Goal: Find specific page/section: Find specific page/section

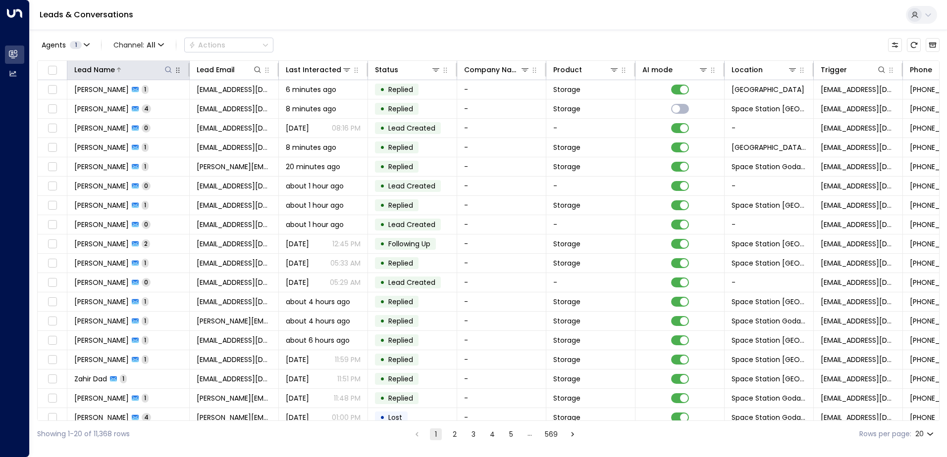
click at [168, 71] on icon at bounding box center [168, 70] width 8 height 8
type input "******"
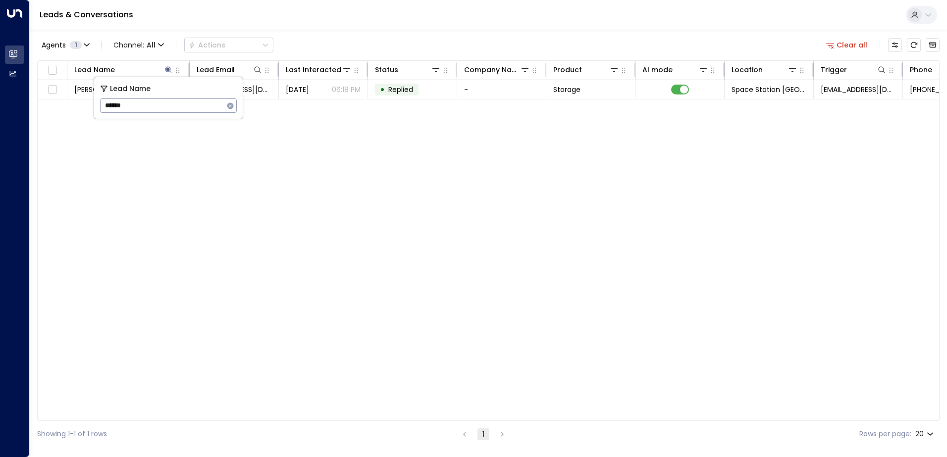
click at [393, 159] on div "Lead Name Lead Email Last Interacted Status Company Name Product AI mode Locati…" at bounding box center [488, 240] width 902 height 361
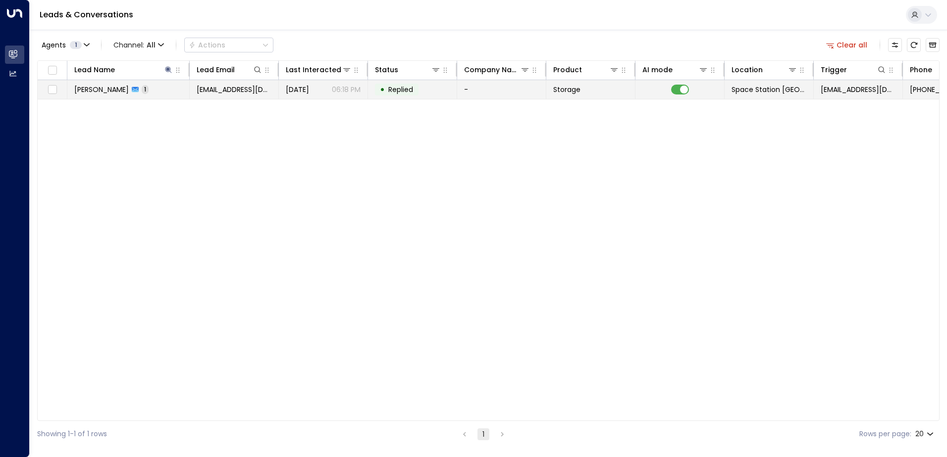
click at [426, 87] on td "• Replied" at bounding box center [412, 89] width 89 height 19
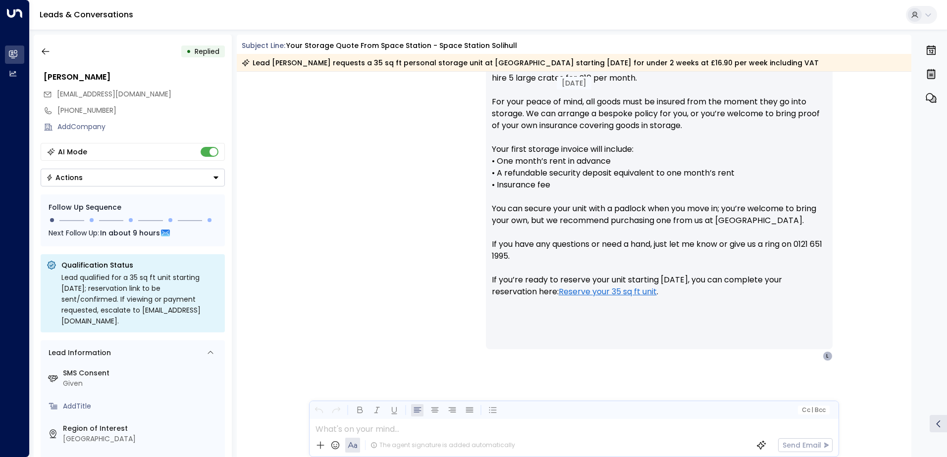
scroll to position [509, 0]
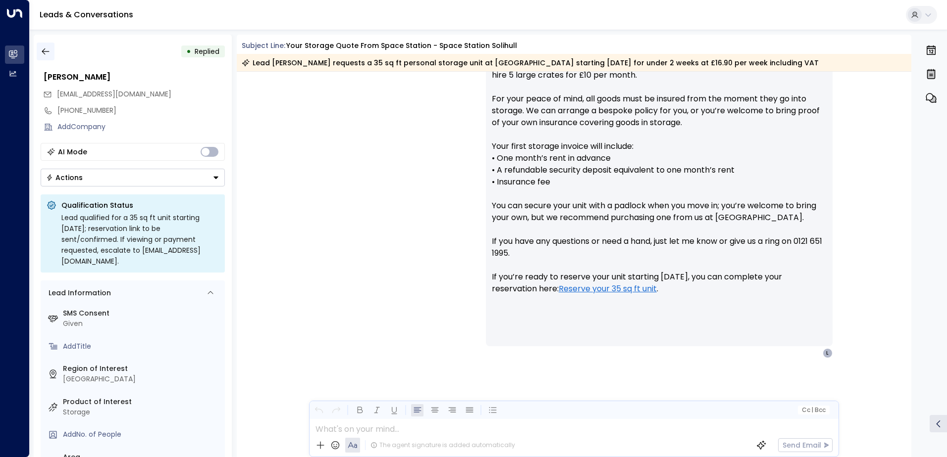
click at [48, 46] on button "button" at bounding box center [46, 52] width 18 height 18
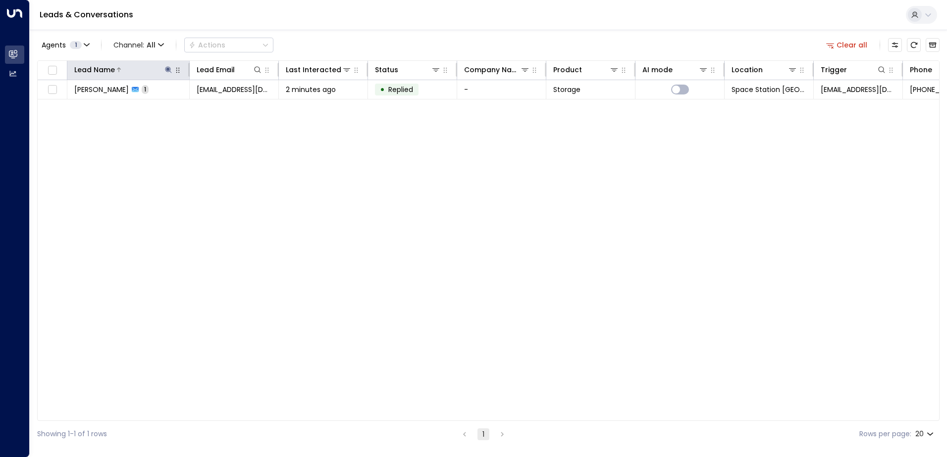
click at [167, 68] on icon at bounding box center [168, 70] width 8 height 8
type input "*"
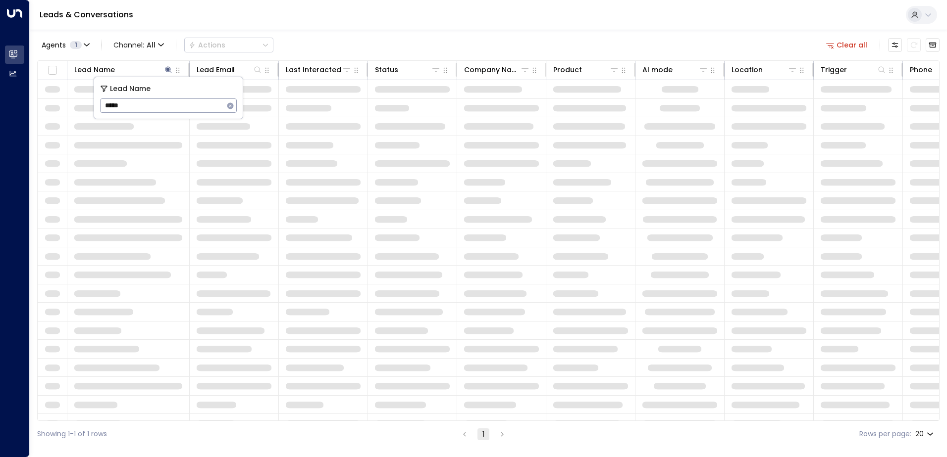
type input "*****"
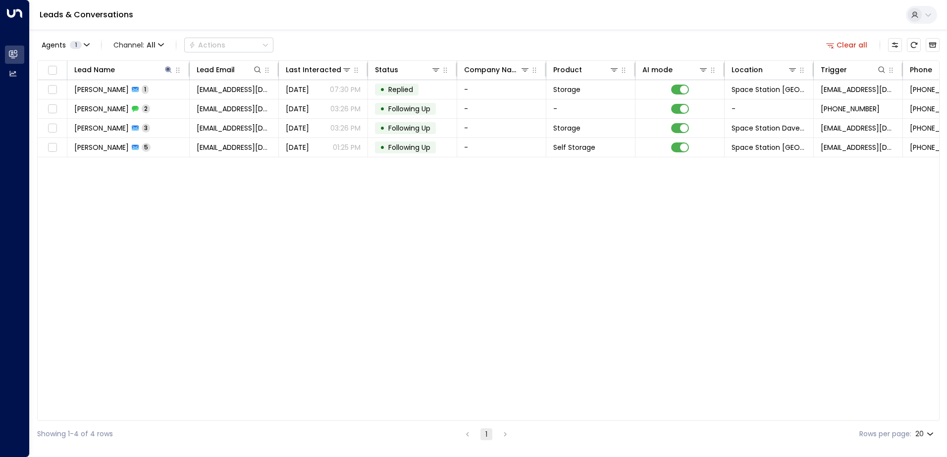
click at [357, 229] on div "Lead Name Lead Email Last Interacted Status Company Name Product AI mode Locati…" at bounding box center [488, 240] width 902 height 361
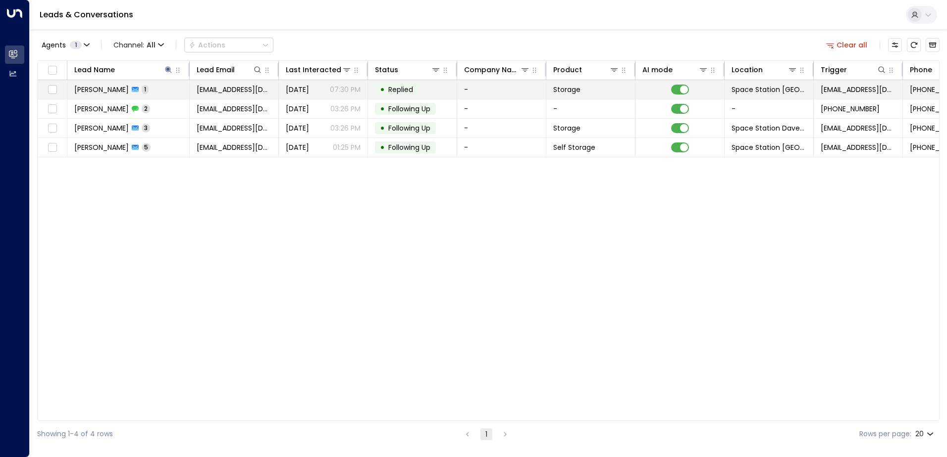
click at [423, 83] on td "• Replied" at bounding box center [412, 89] width 89 height 19
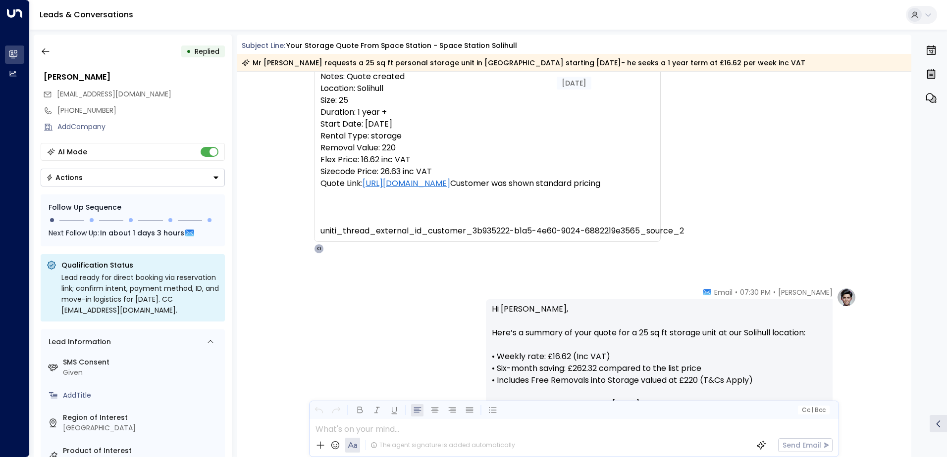
scroll to position [72, 0]
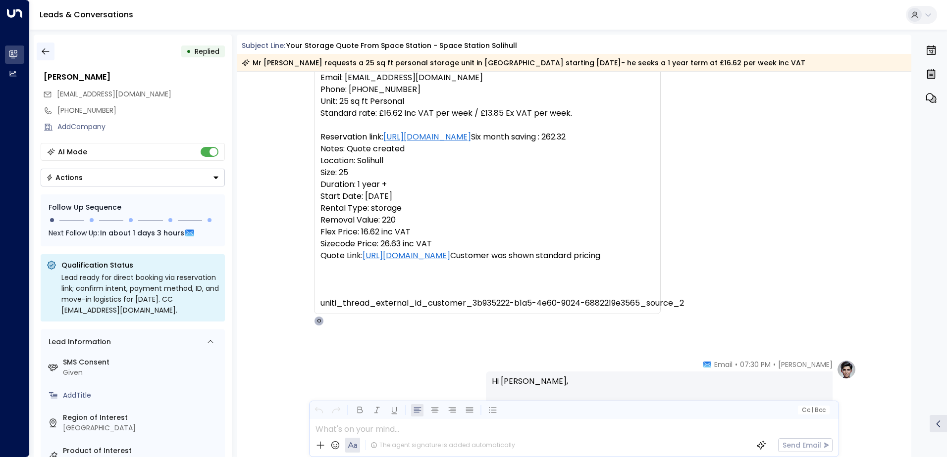
click at [47, 50] on icon "button" at bounding box center [46, 52] width 10 height 10
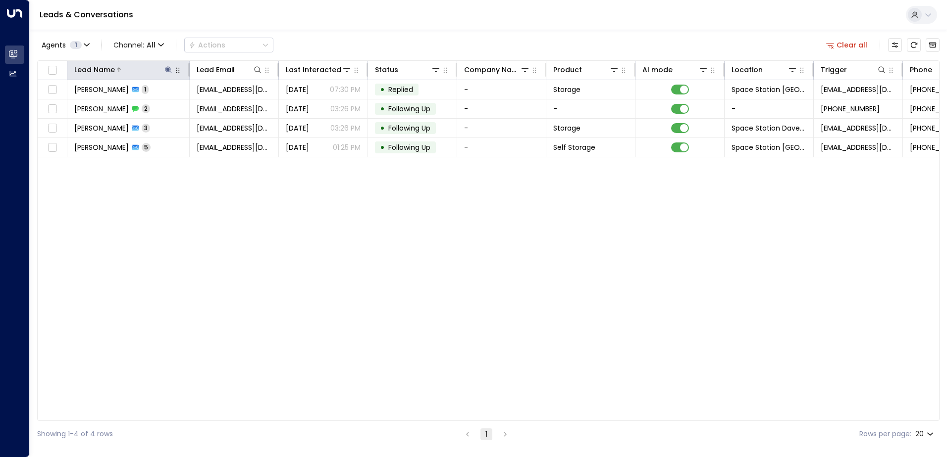
click at [169, 68] on icon at bounding box center [168, 70] width 8 height 8
type input "*"
type input "*****"
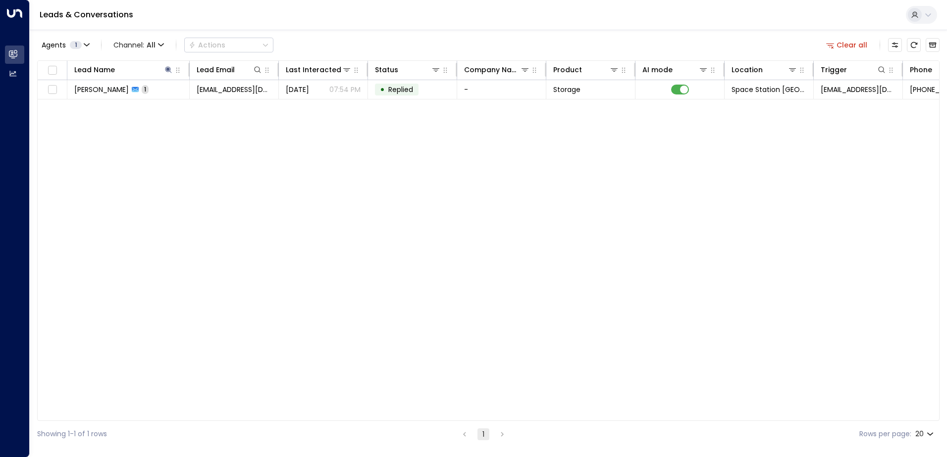
drag, startPoint x: 203, startPoint y: 199, endPoint x: 241, endPoint y: 163, distance: 52.5
click at [205, 198] on div "Lead Name Lead Email Last Interacted Status Company Name Product AI mode Locati…" at bounding box center [488, 240] width 902 height 361
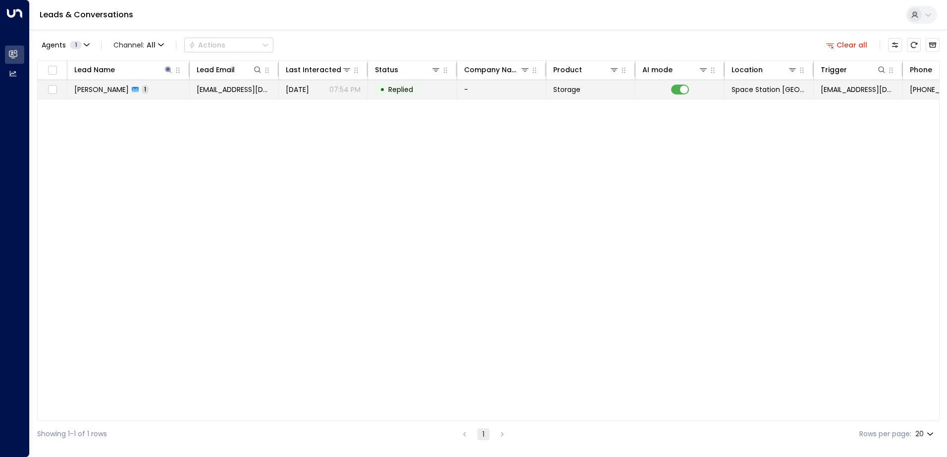
click at [317, 95] on td "[DATE] 07:54 PM" at bounding box center [323, 89] width 89 height 19
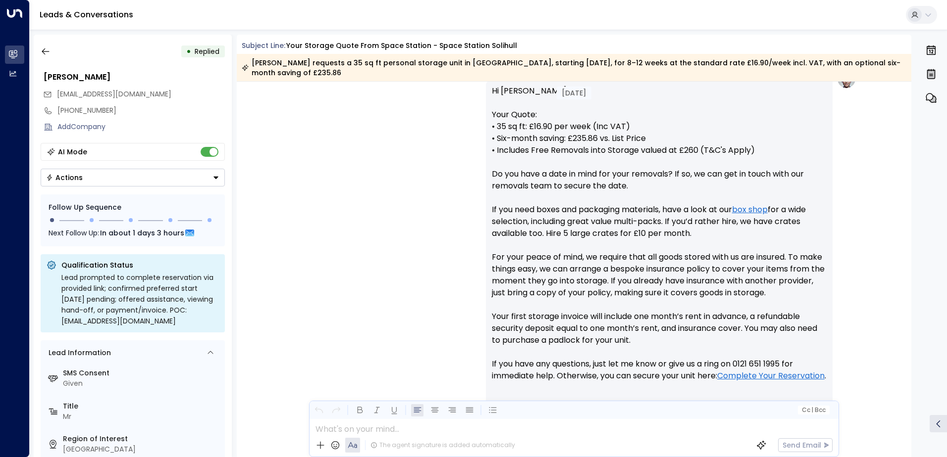
scroll to position [472, 0]
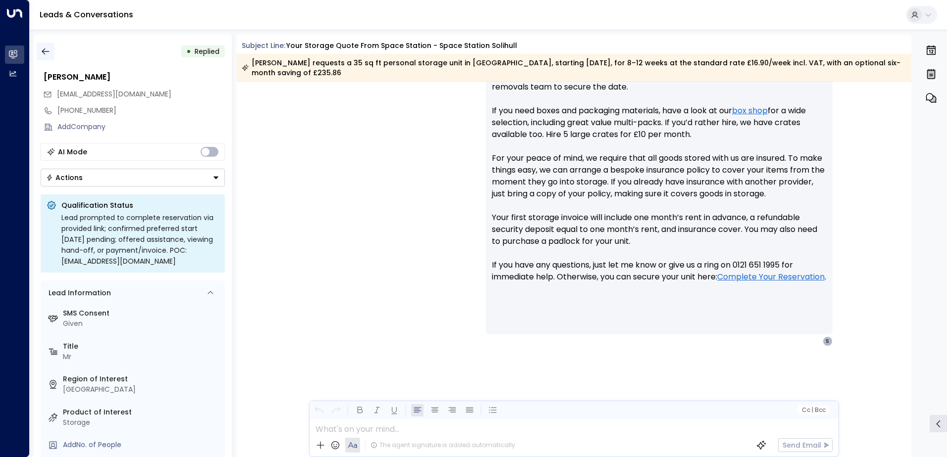
click at [45, 49] on icon "button" at bounding box center [46, 52] width 10 height 10
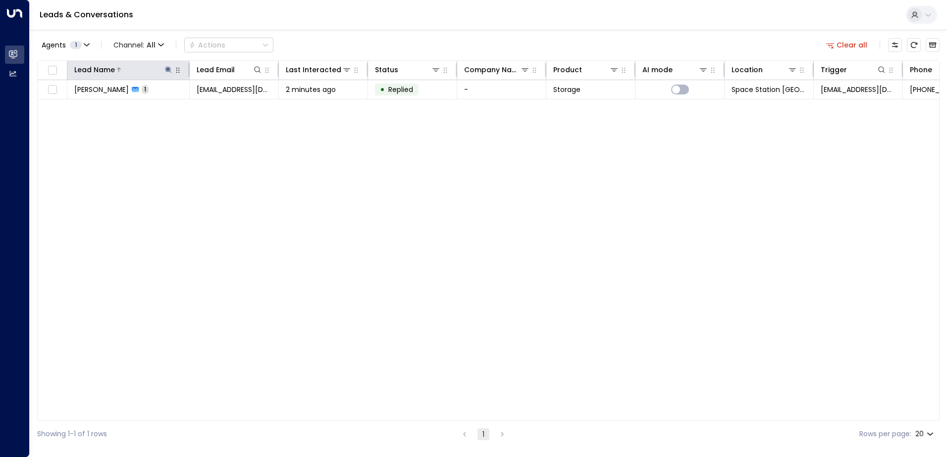
click at [168, 73] on icon at bounding box center [168, 70] width 8 height 8
type input "*"
type input "*******"
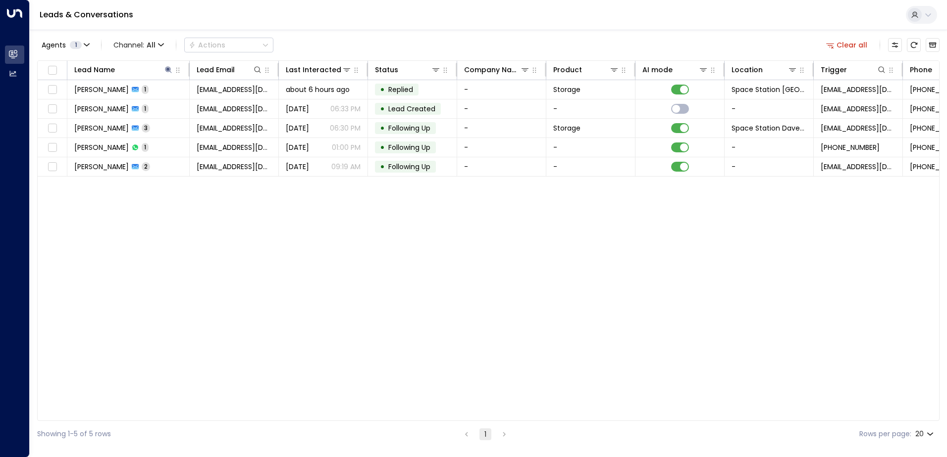
click at [260, 196] on div "Lead Name Lead Email Last Interacted Status Company Name Product AI mode Locati…" at bounding box center [488, 240] width 902 height 361
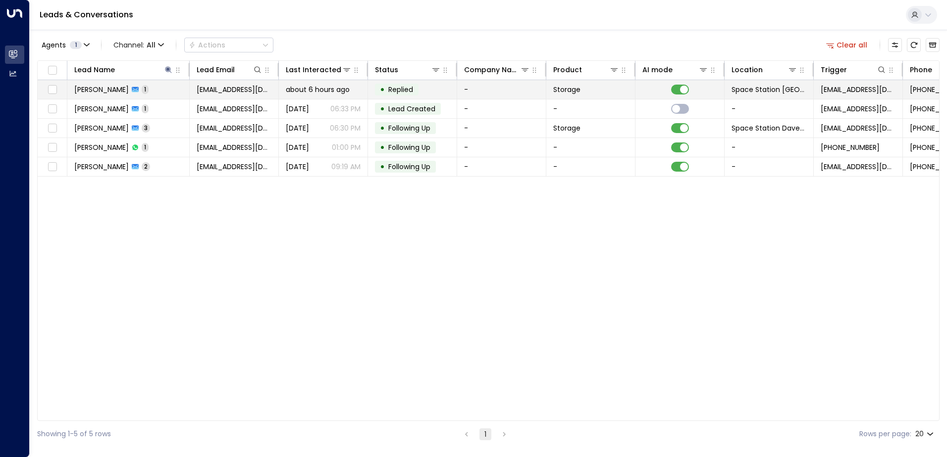
click at [355, 89] on div "about 6 hours ago" at bounding box center [323, 90] width 75 height 10
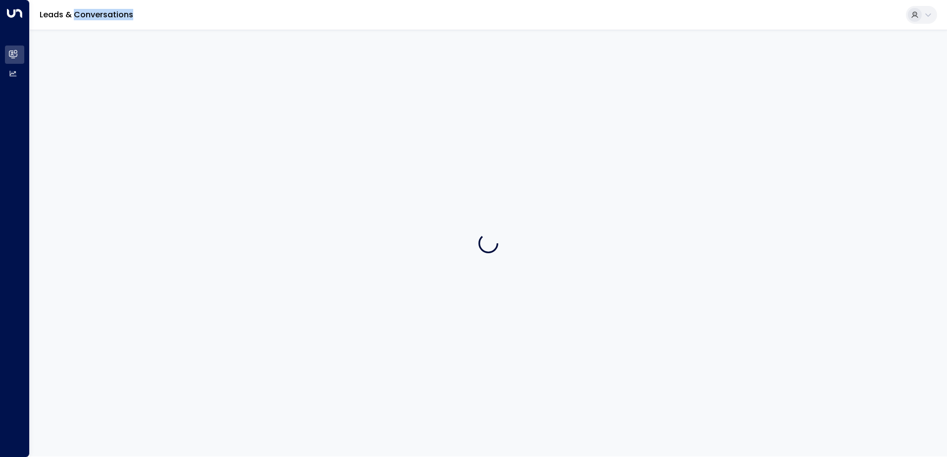
click at [355, 89] on div at bounding box center [488, 243] width 917 height 427
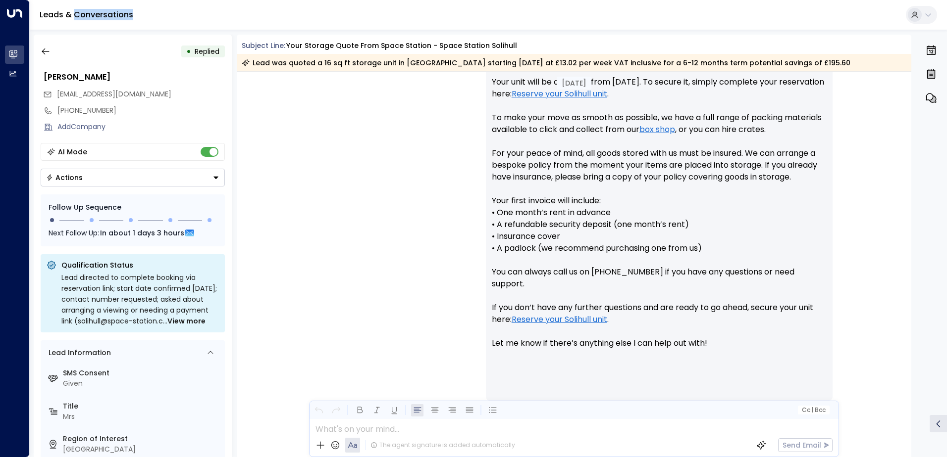
scroll to position [557, 0]
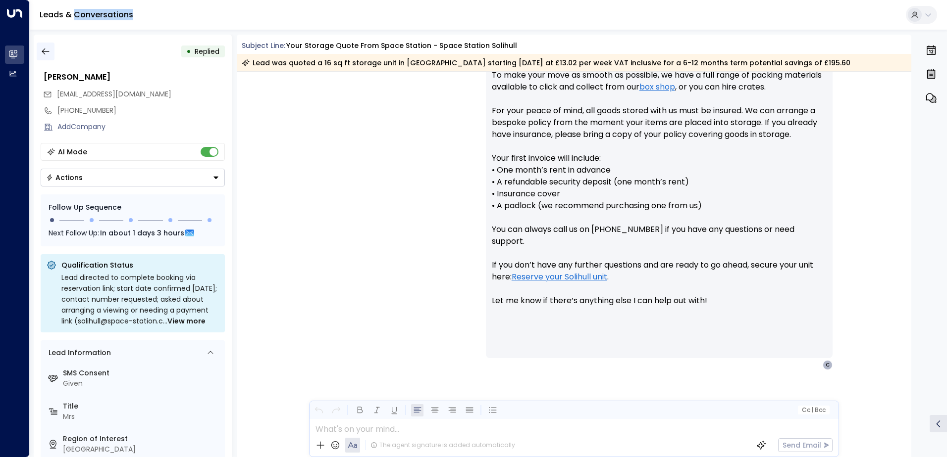
click at [46, 50] on icon "button" at bounding box center [46, 52] width 10 height 10
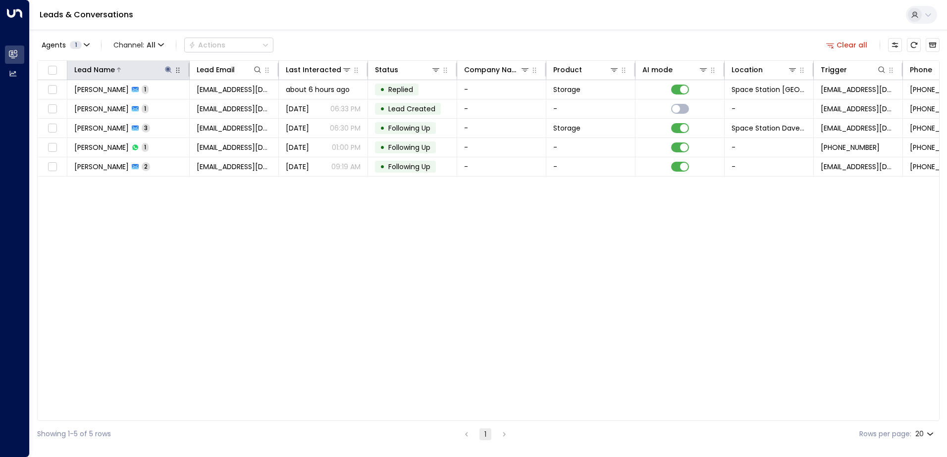
click at [167, 69] on icon at bounding box center [168, 69] width 6 height 6
type input "*"
type input "*****"
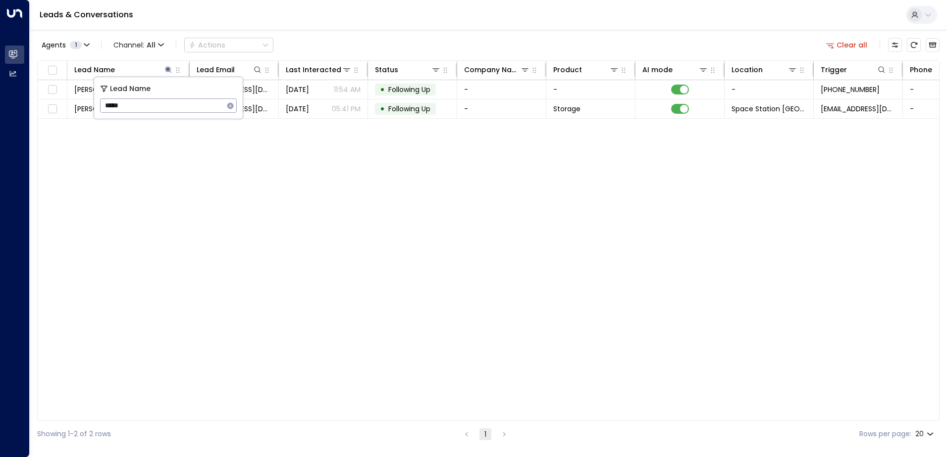
click at [388, 41] on div "Agents 1 Channel: All Actions Clear all" at bounding box center [488, 45] width 902 height 21
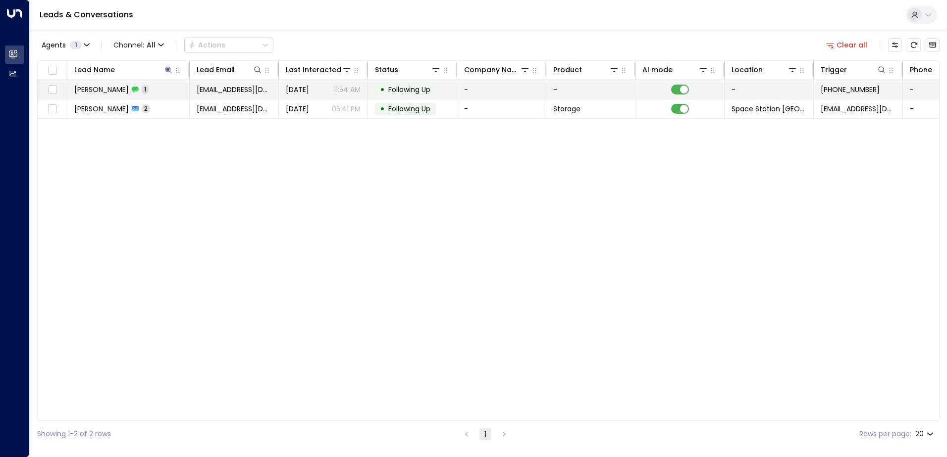
click at [426, 90] on span "Following Up" at bounding box center [409, 90] width 42 height 10
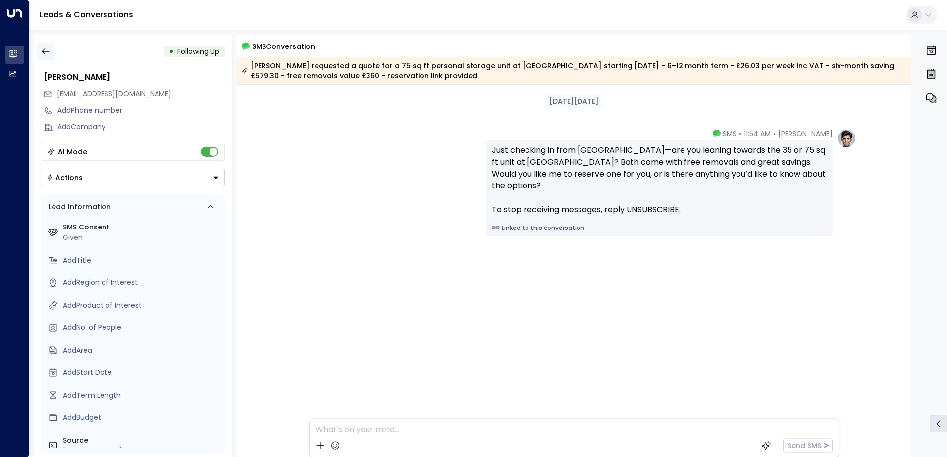
click at [50, 49] on icon "button" at bounding box center [46, 52] width 10 height 10
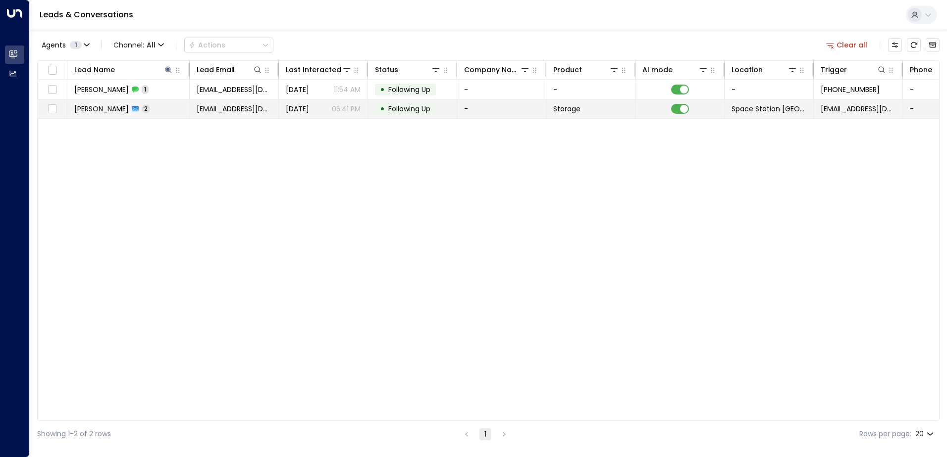
click at [306, 105] on span "[DATE]" at bounding box center [297, 109] width 23 height 10
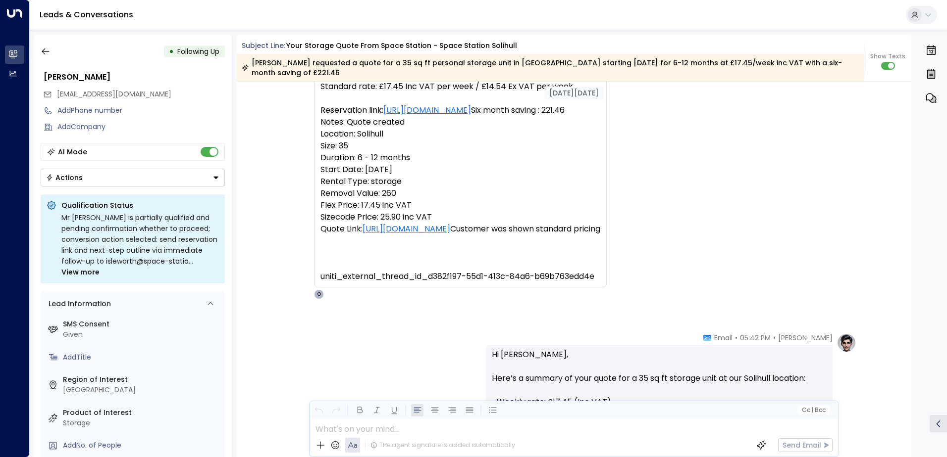
scroll to position [56, 0]
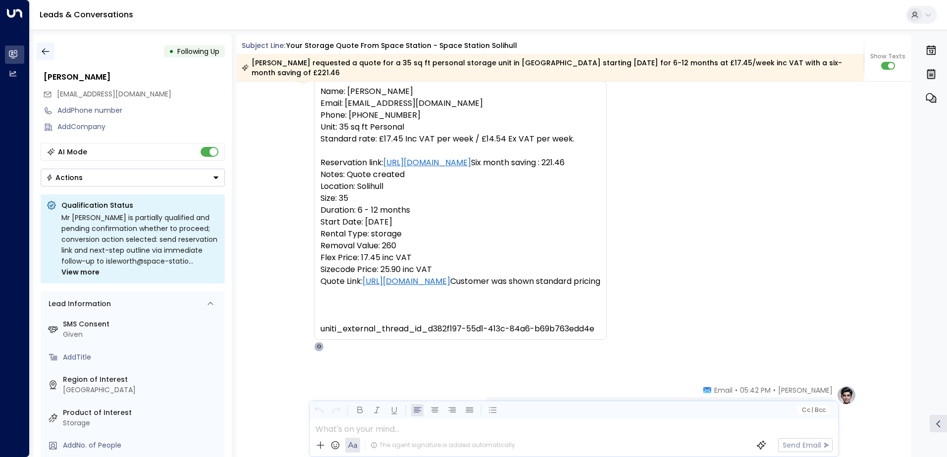
click at [47, 49] on icon "button" at bounding box center [46, 52] width 10 height 10
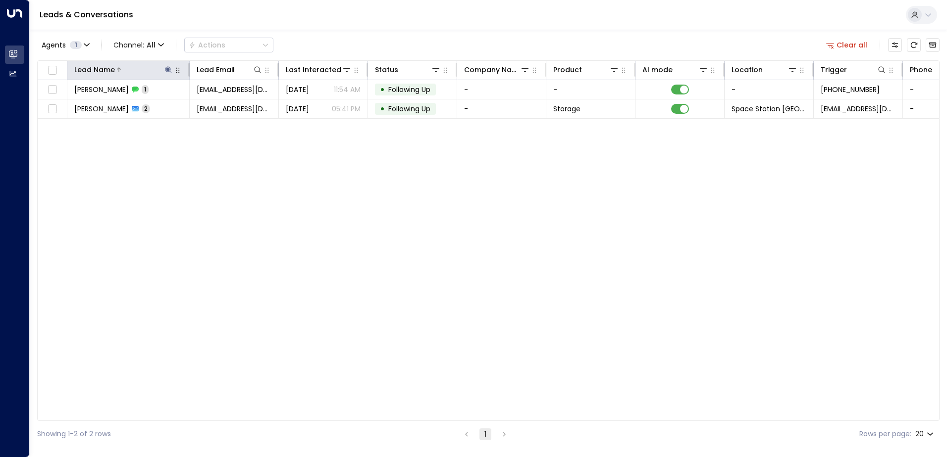
click at [168, 68] on icon at bounding box center [168, 69] width 6 height 6
type input "*"
type input "*******"
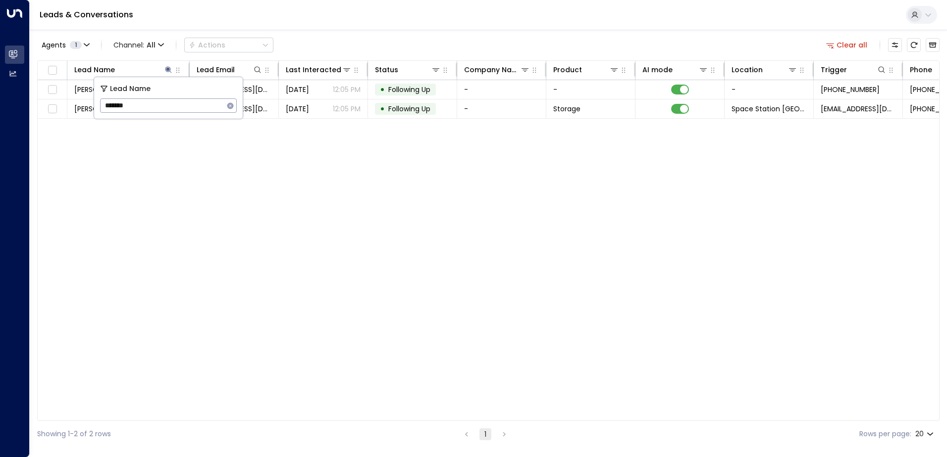
click at [395, 35] on div "Agents 1 Channel: All Actions Clear all" at bounding box center [488, 45] width 902 height 21
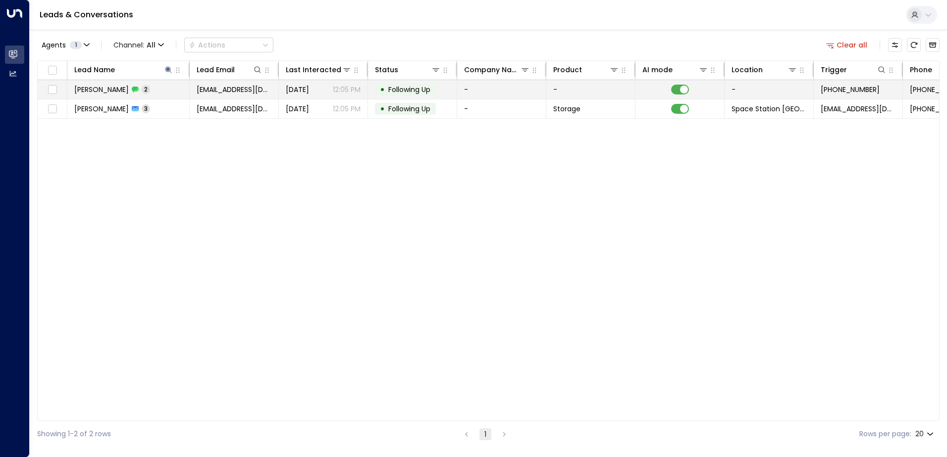
click at [435, 86] on div "• Following Up" at bounding box center [405, 90] width 61 height 12
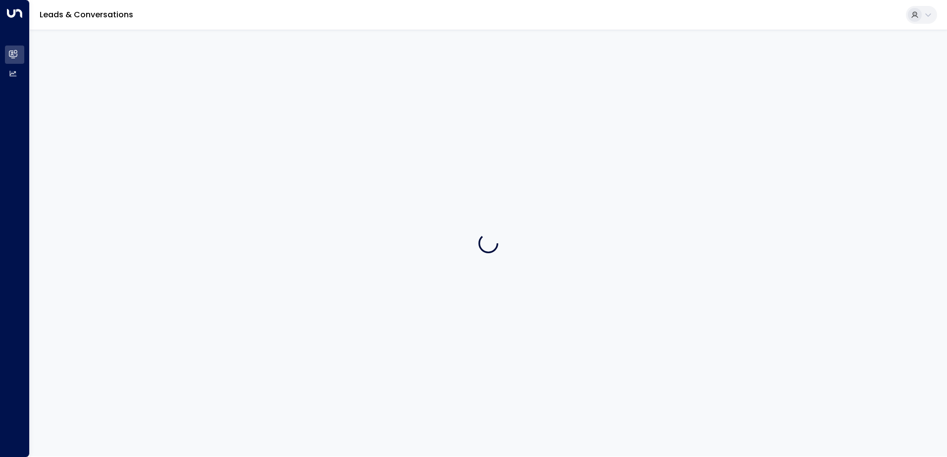
click at [435, 86] on div at bounding box center [488, 243] width 917 height 427
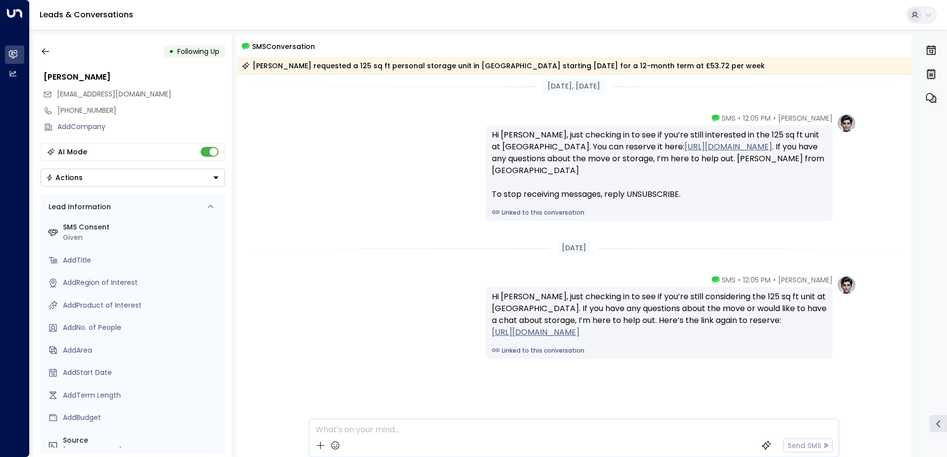
scroll to position [6, 0]
click at [44, 52] on icon "button" at bounding box center [46, 52] width 10 height 10
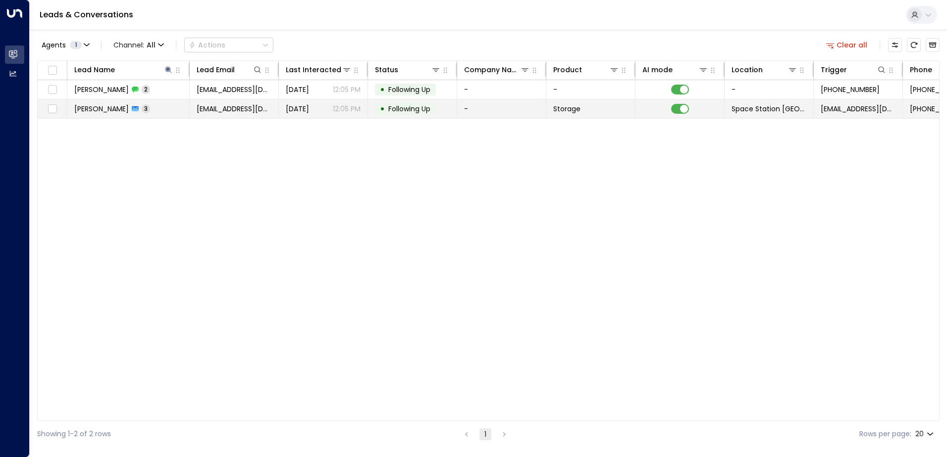
click at [280, 108] on td "[DATE] 12:05 PM" at bounding box center [323, 109] width 89 height 19
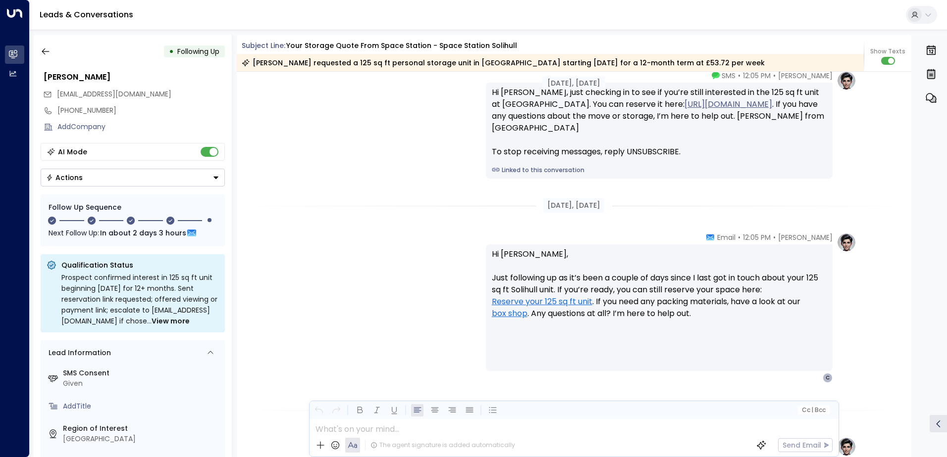
scroll to position [1301, 0]
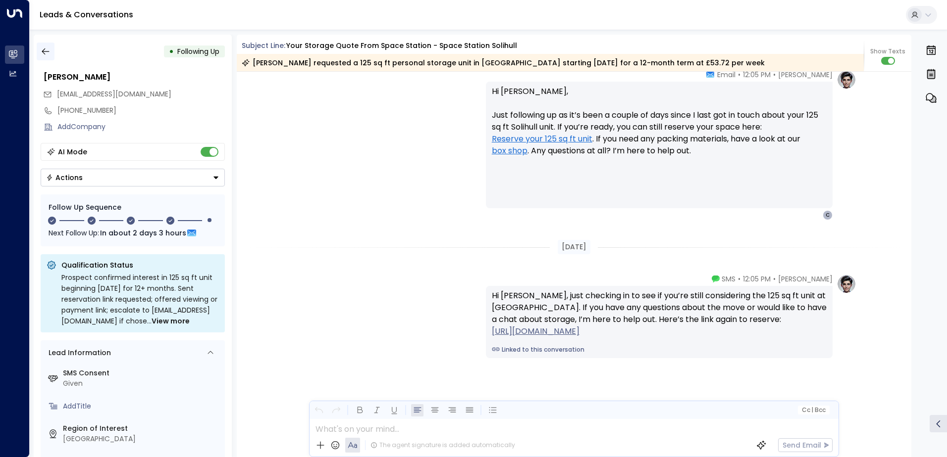
click at [50, 52] on icon "button" at bounding box center [46, 52] width 10 height 10
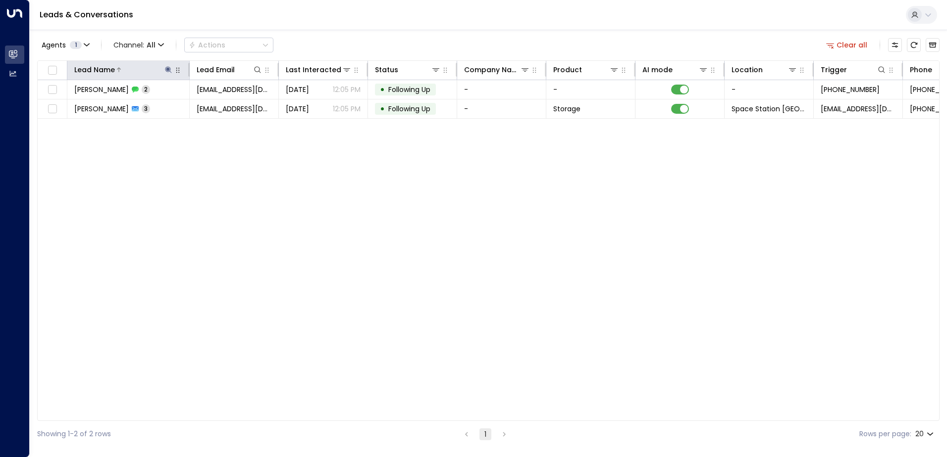
click at [172, 70] on icon at bounding box center [168, 70] width 8 height 8
type input "*"
type input "*****"
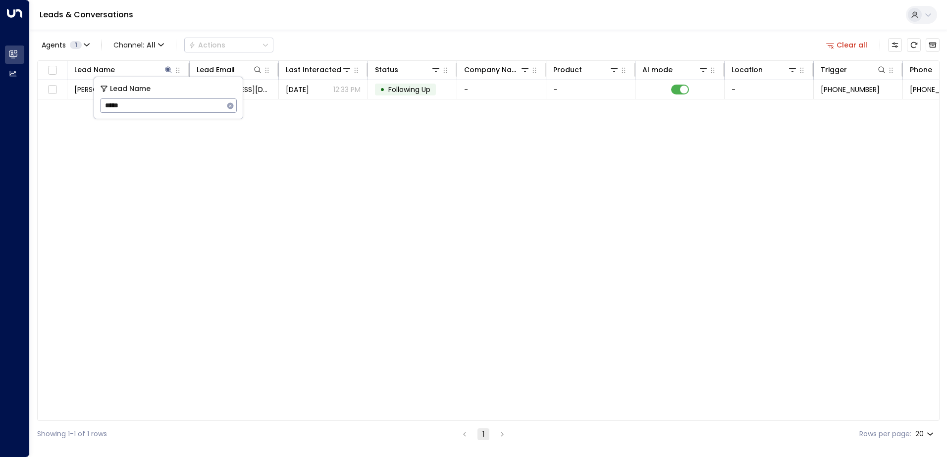
click at [440, 187] on div "Lead Name Lead Email Last Interacted Status Company Name Product AI mode Locati…" at bounding box center [488, 240] width 902 height 361
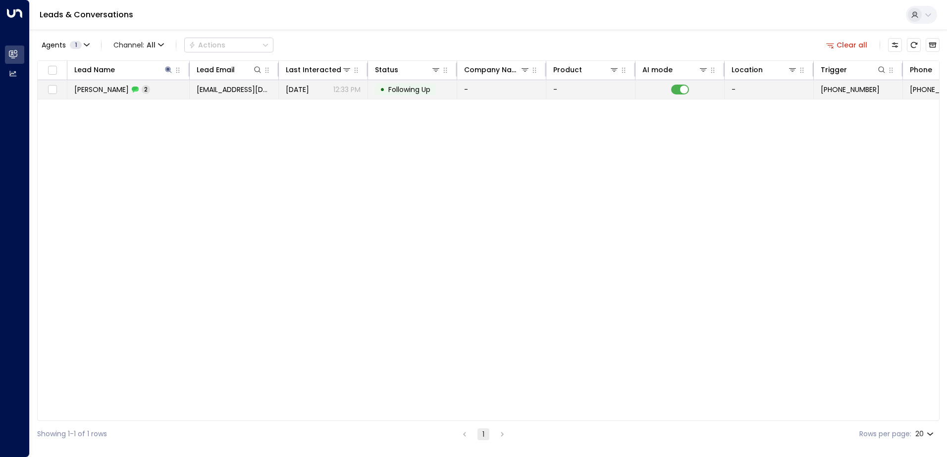
click at [434, 87] on span "Following Up" at bounding box center [409, 90] width 49 height 10
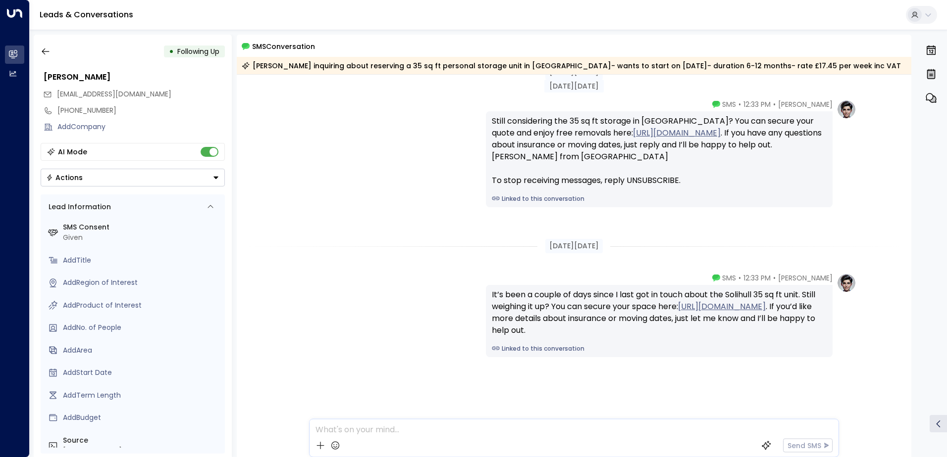
scroll to position [30, 0]
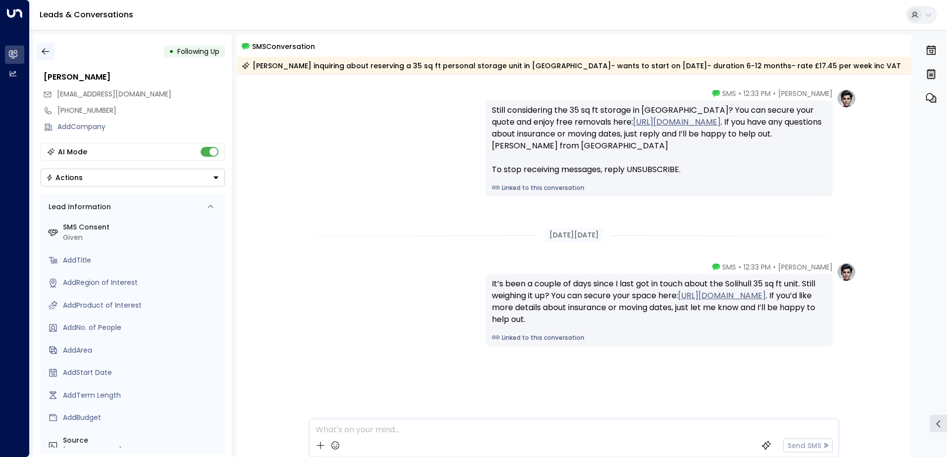
click at [46, 53] on icon "button" at bounding box center [46, 52] width 10 height 10
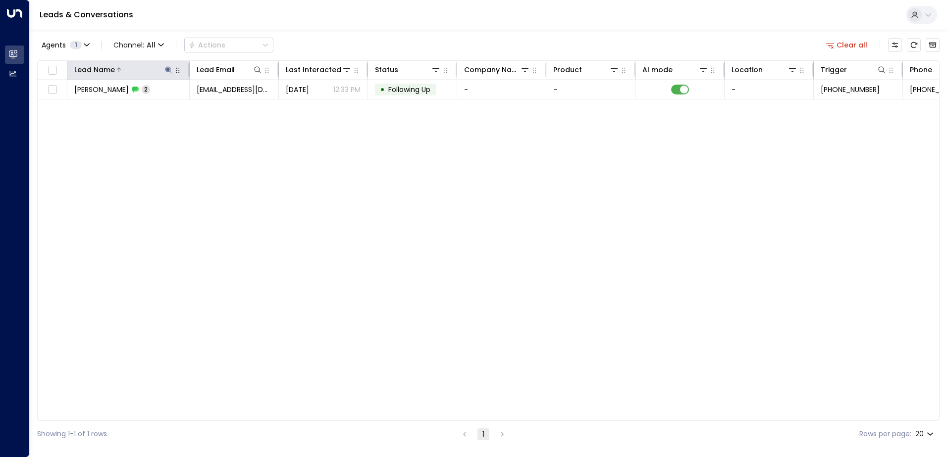
click at [167, 68] on icon at bounding box center [168, 69] width 6 height 6
type input "*"
type input "******"
click at [378, 45] on div "Agents 1 Channel: All Actions Clear all" at bounding box center [488, 45] width 902 height 21
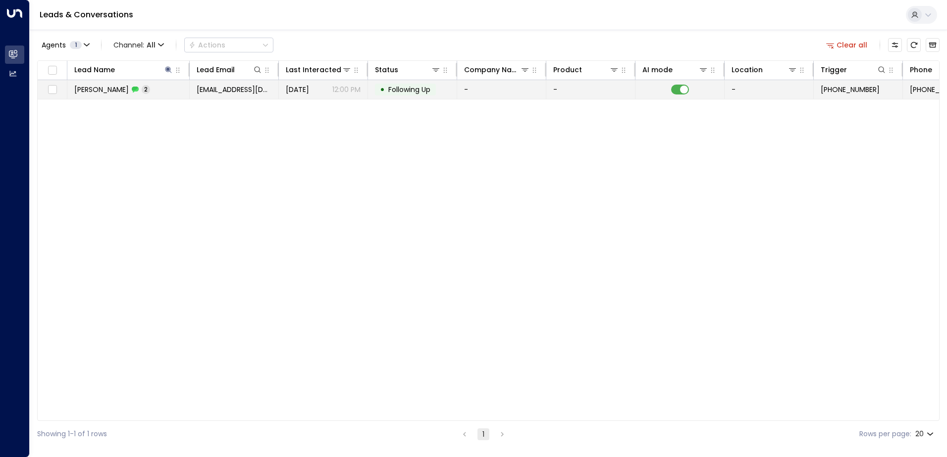
click at [408, 92] on span "Following Up" at bounding box center [409, 90] width 42 height 10
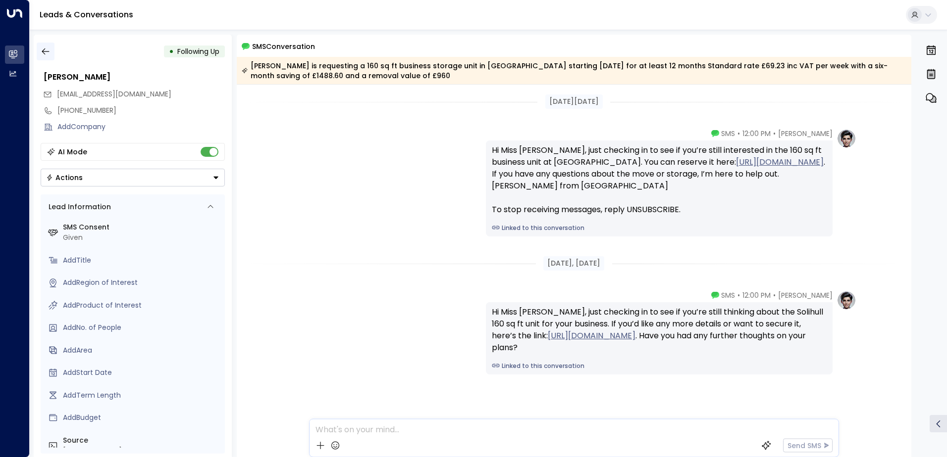
click at [46, 50] on icon "button" at bounding box center [46, 52] width 10 height 10
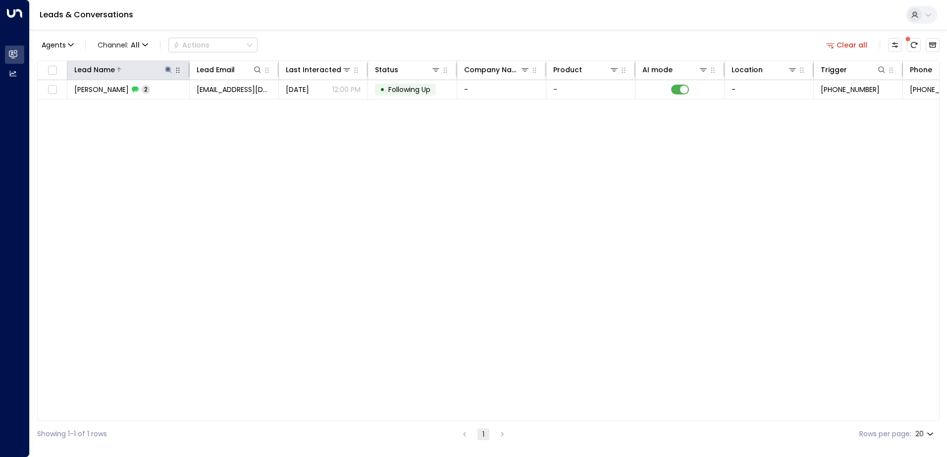
click at [168, 68] on icon at bounding box center [168, 69] width 6 height 6
type input "*"
type input "*********"
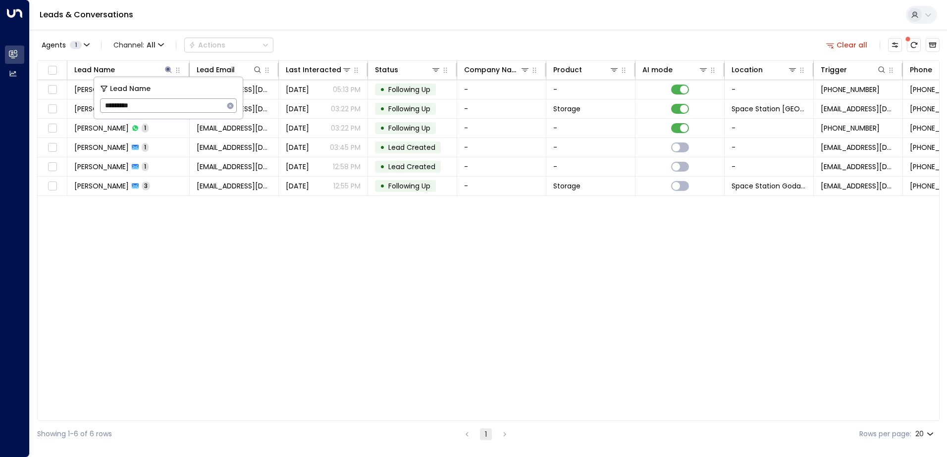
click at [345, 31] on div "Agents 1 Channel: All Actions Clear all Lead Name Lead Email Last Interacted St…" at bounding box center [488, 239] width 902 height 418
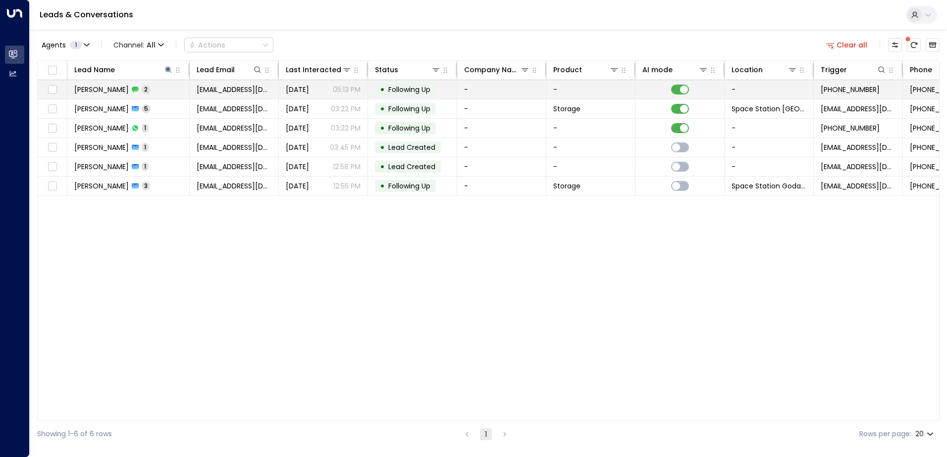
click at [368, 90] on td "• Following Up" at bounding box center [412, 89] width 89 height 19
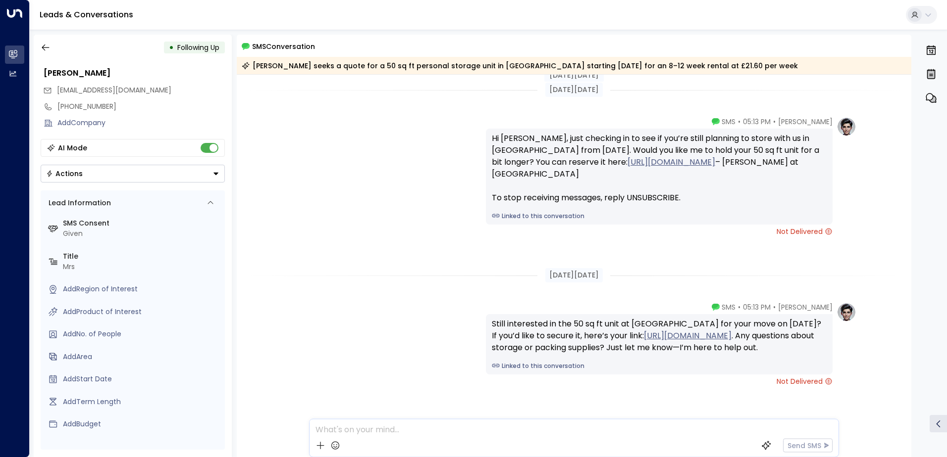
scroll to position [4, 0]
click at [48, 47] on icon "button" at bounding box center [46, 47] width 10 height 10
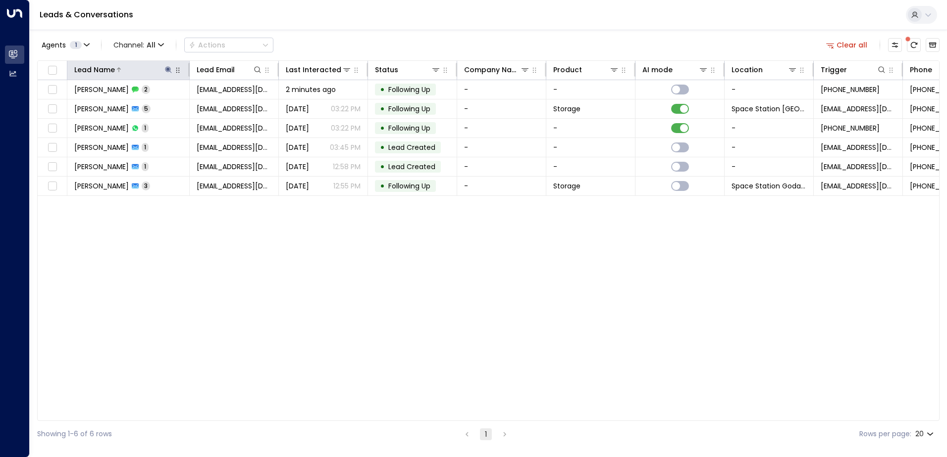
click at [163, 68] on button at bounding box center [168, 70] width 10 height 10
type input "*"
type input "*****"
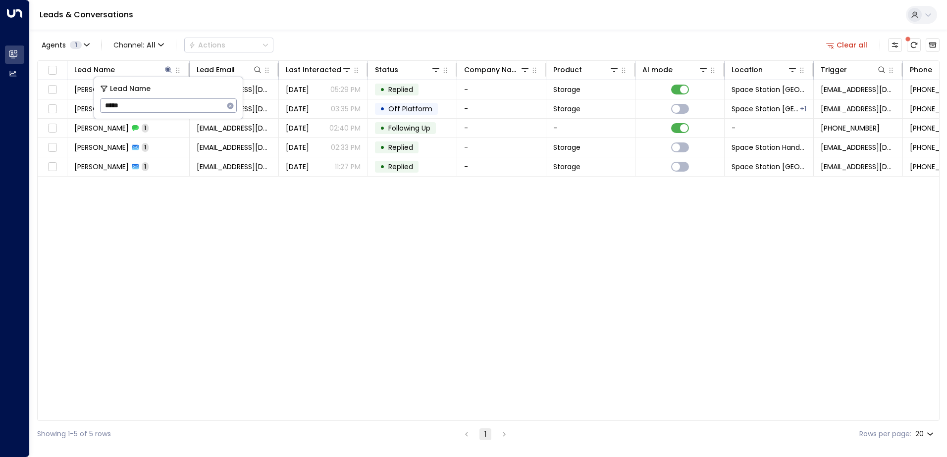
click at [439, 36] on div "Agents 1 Channel: All Actions Clear all" at bounding box center [488, 45] width 902 height 21
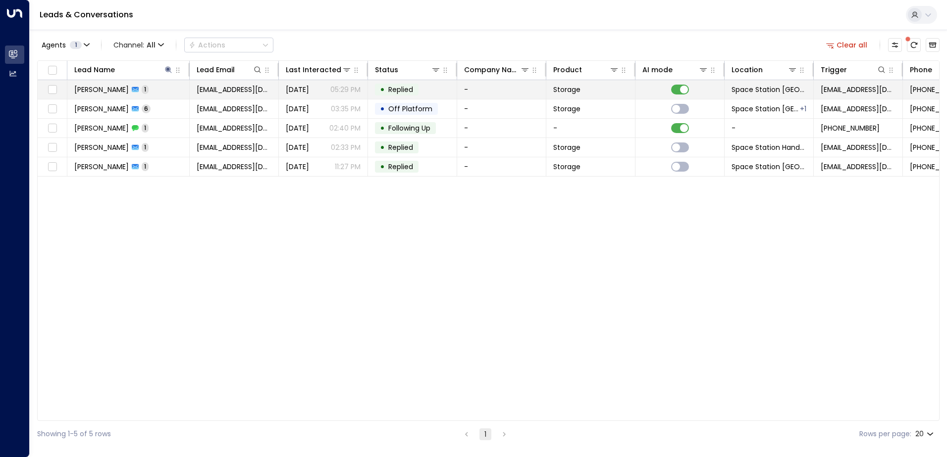
click at [510, 84] on td "-" at bounding box center [501, 89] width 89 height 19
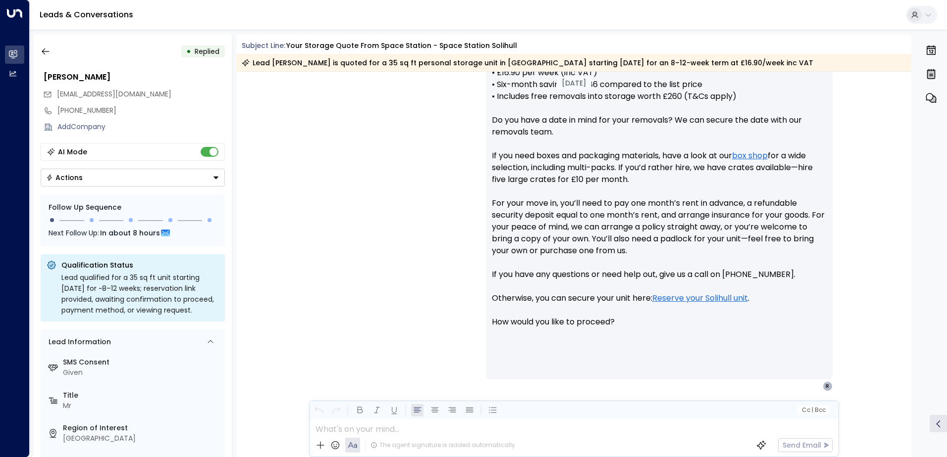
scroll to position [462, 0]
